Goal: Navigation & Orientation: Find specific page/section

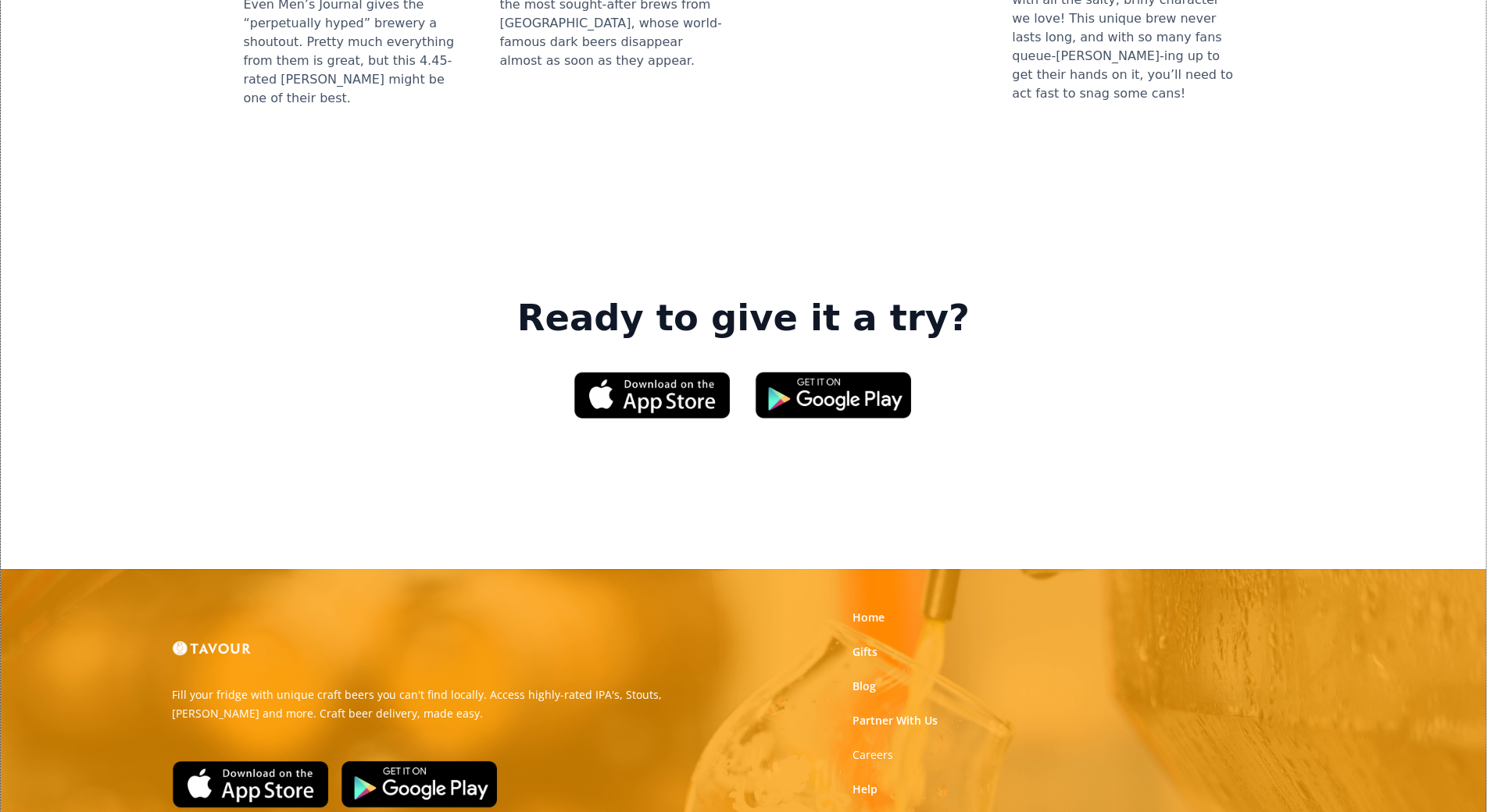
scroll to position [2293, 0]
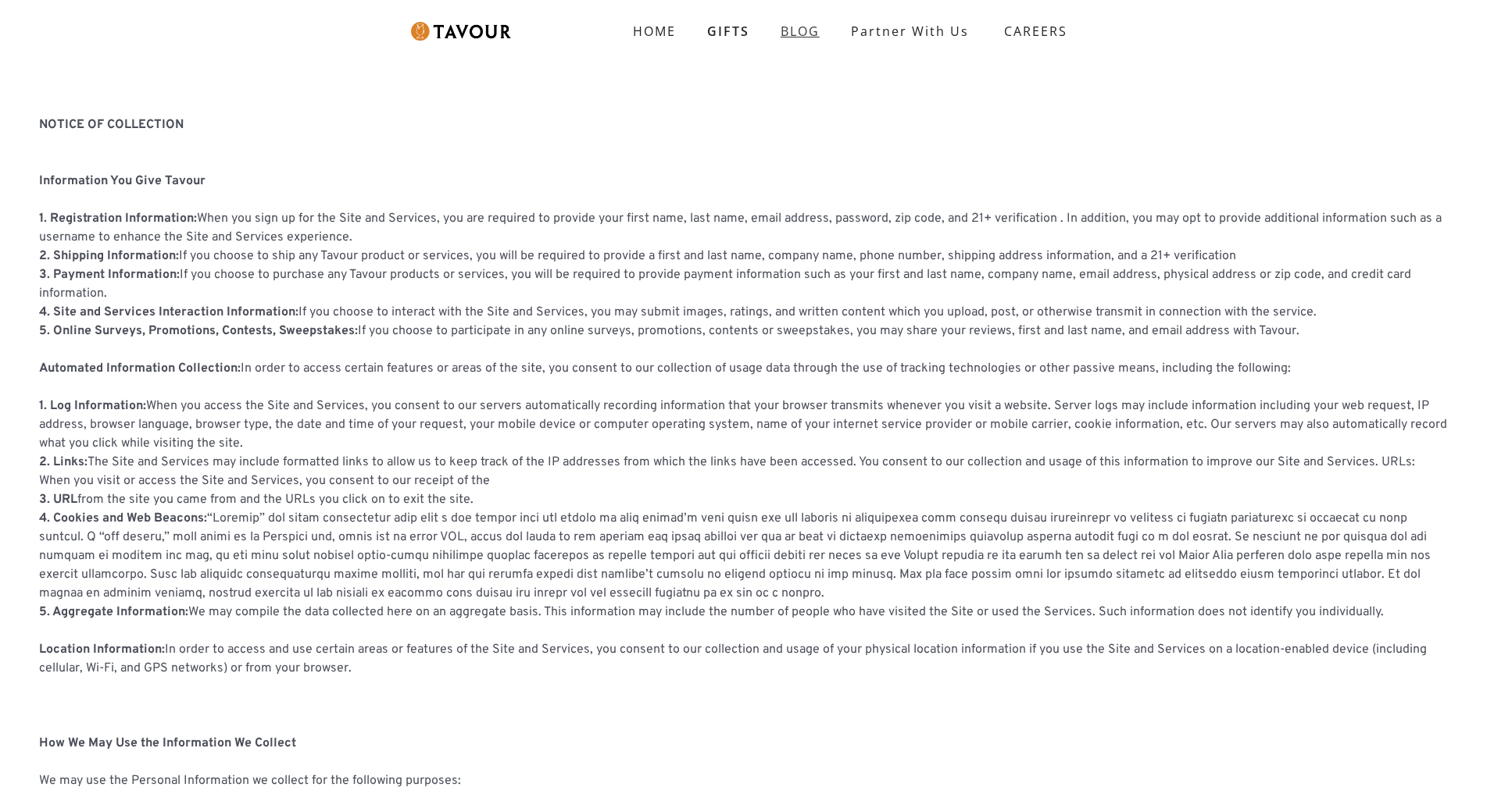
click at [816, 28] on link "BLOG" at bounding box center [800, 31] width 70 height 31
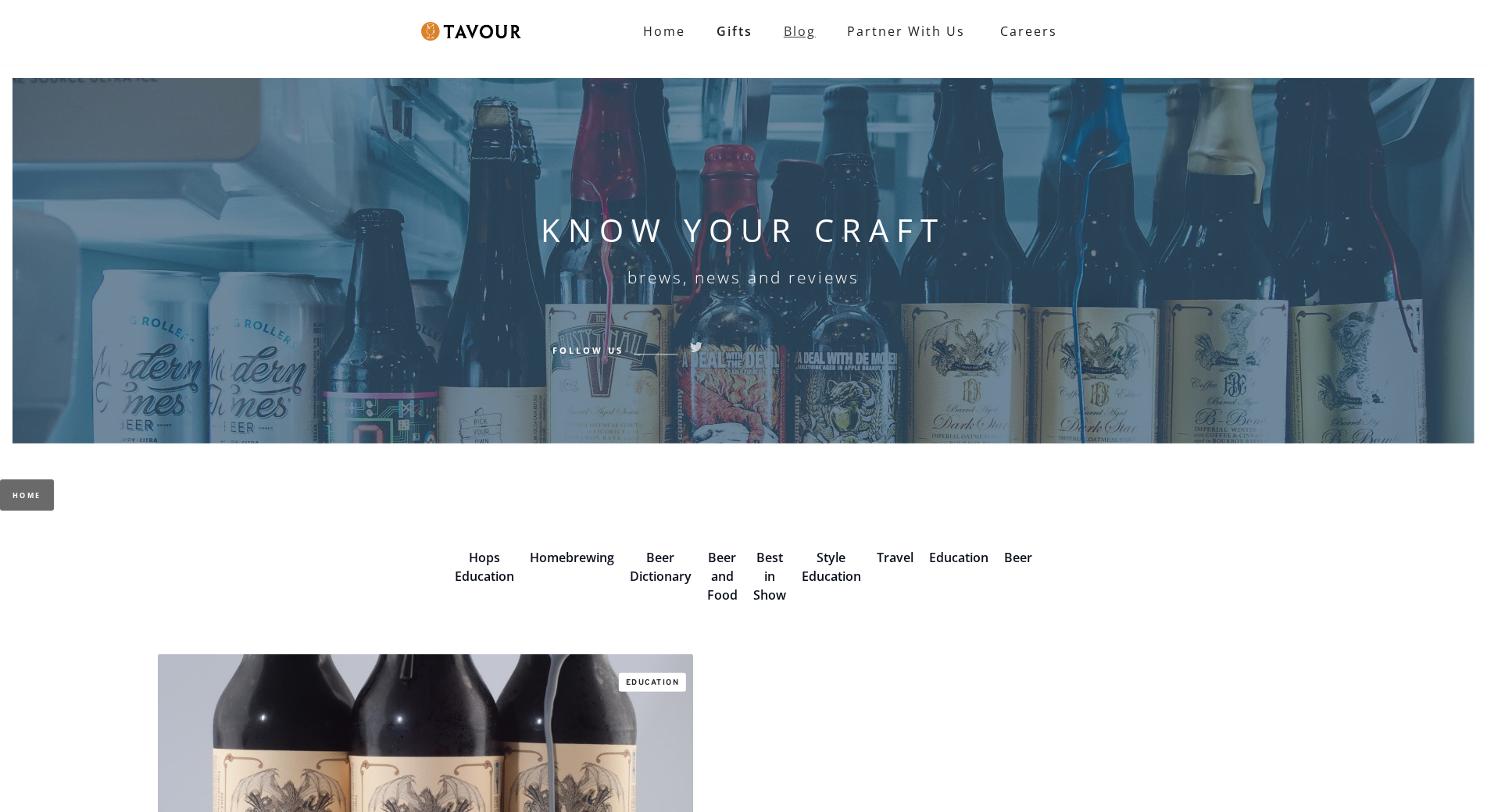
click at [816, 28] on link "Blog" at bounding box center [799, 31] width 63 height 31
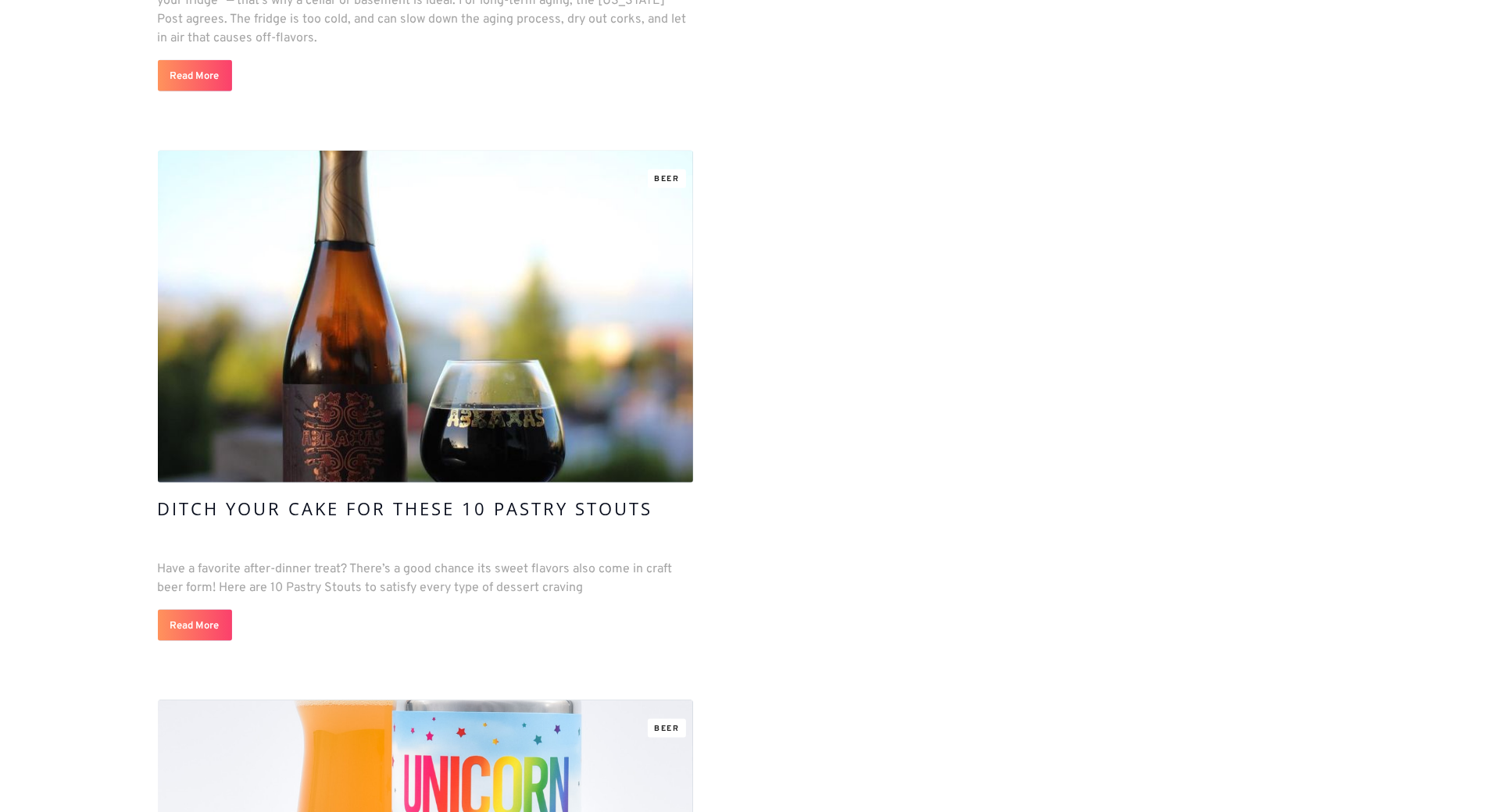
scroll to position [1196, 0]
